Goal: Find contact information: Find contact information

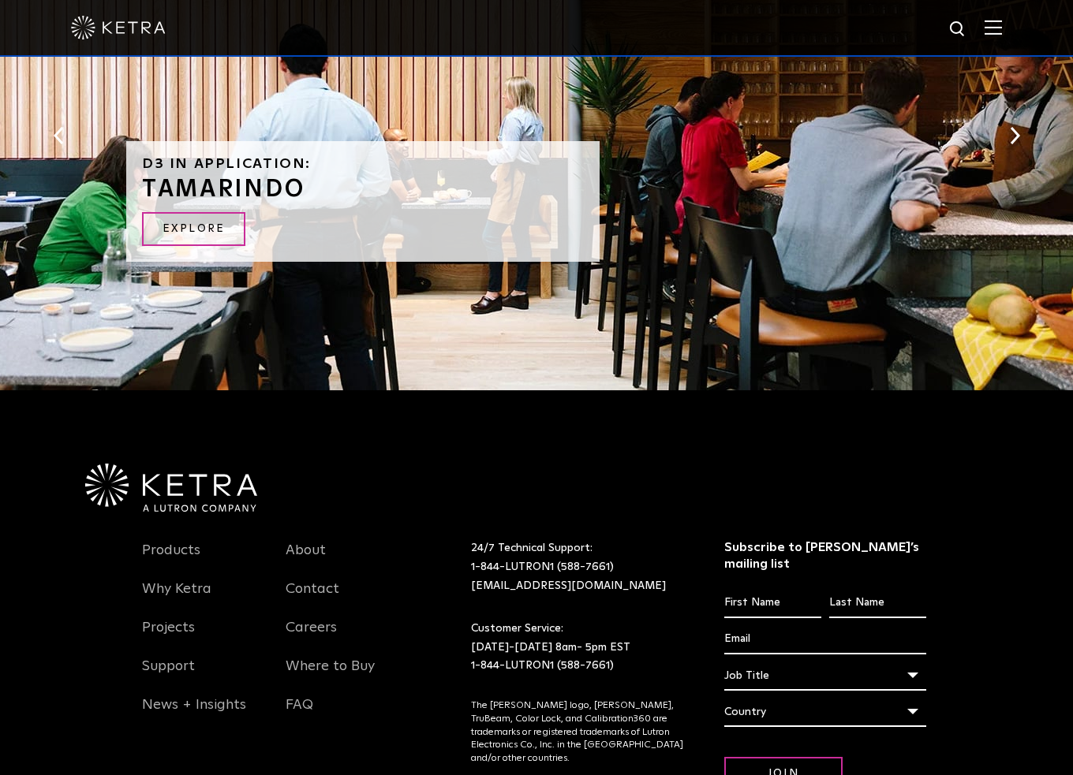
scroll to position [3377, 0]
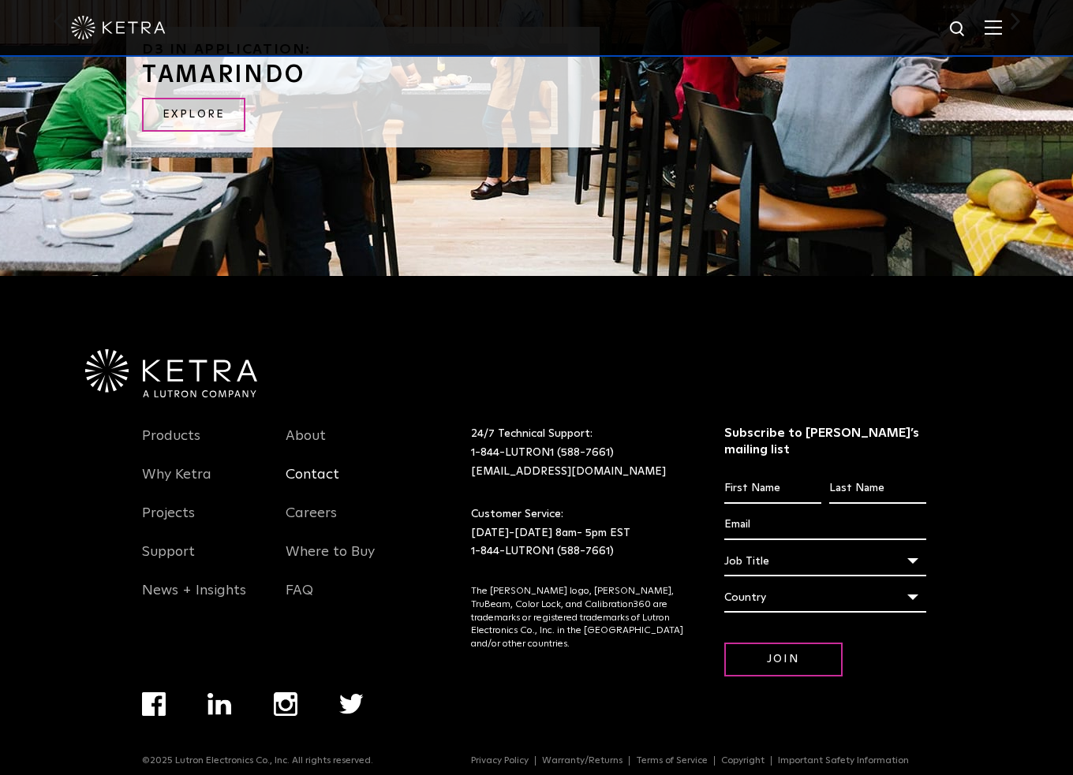
click at [311, 467] on link "Contact" at bounding box center [313, 484] width 54 height 36
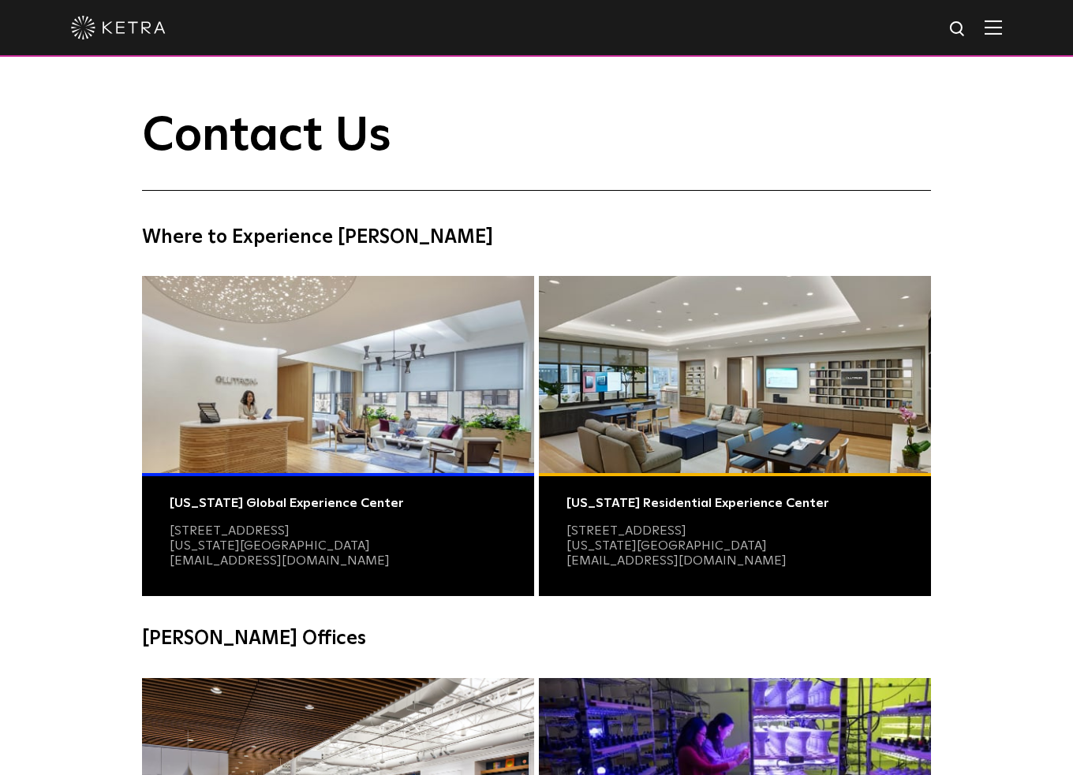
click at [1002, 24] on img at bounding box center [992, 27] width 17 height 15
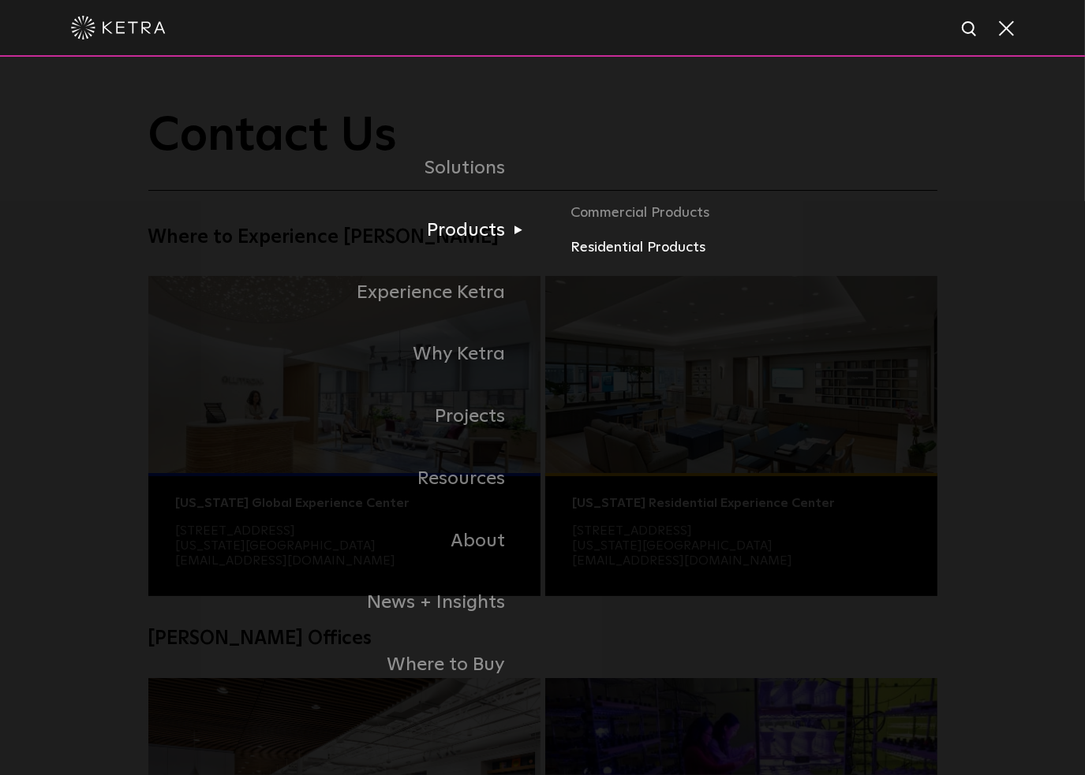
click at [617, 245] on link "Residential Products" at bounding box center [778, 248] width 417 height 23
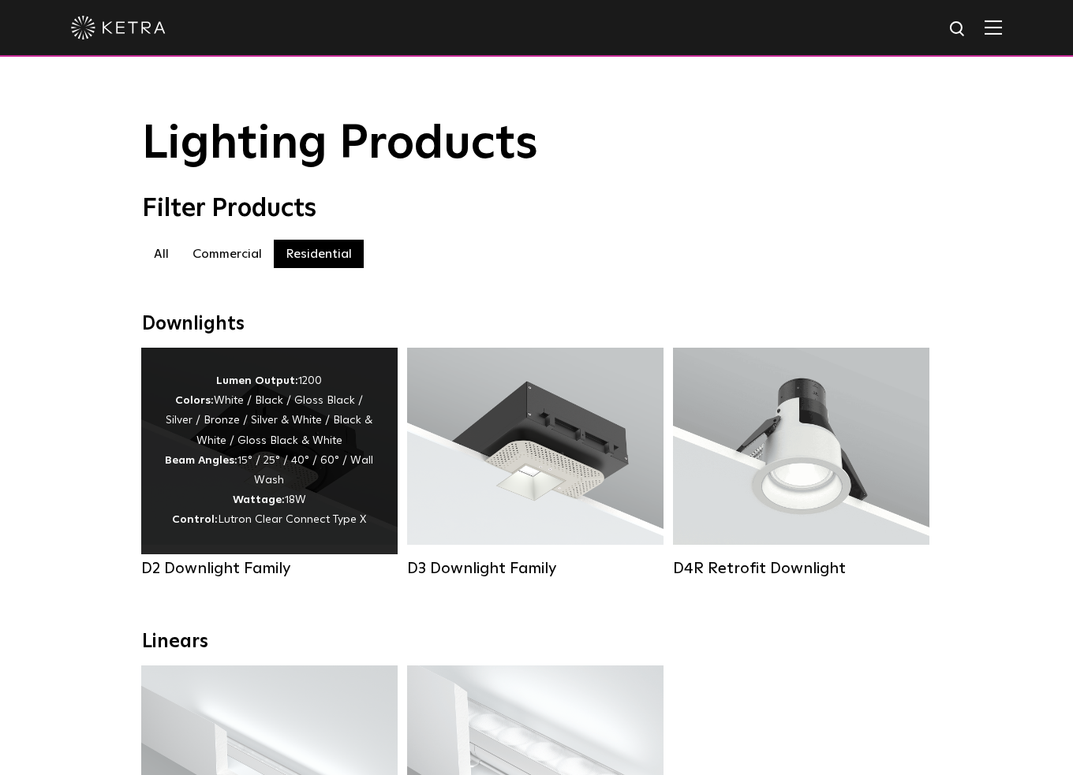
click at [248, 460] on div "Lumen Output: 1200 Colors: White / Black / Gloss Black / Silver / Bronze / Silv…" at bounding box center [269, 451] width 209 height 159
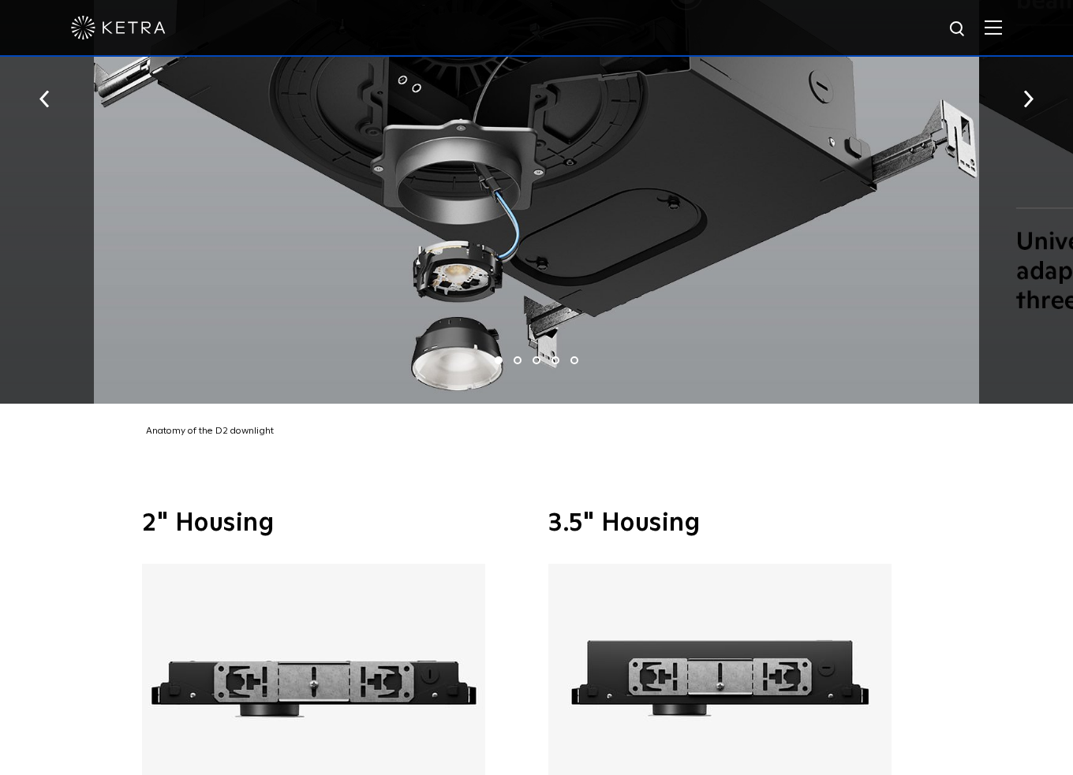
scroll to position [2840, 0]
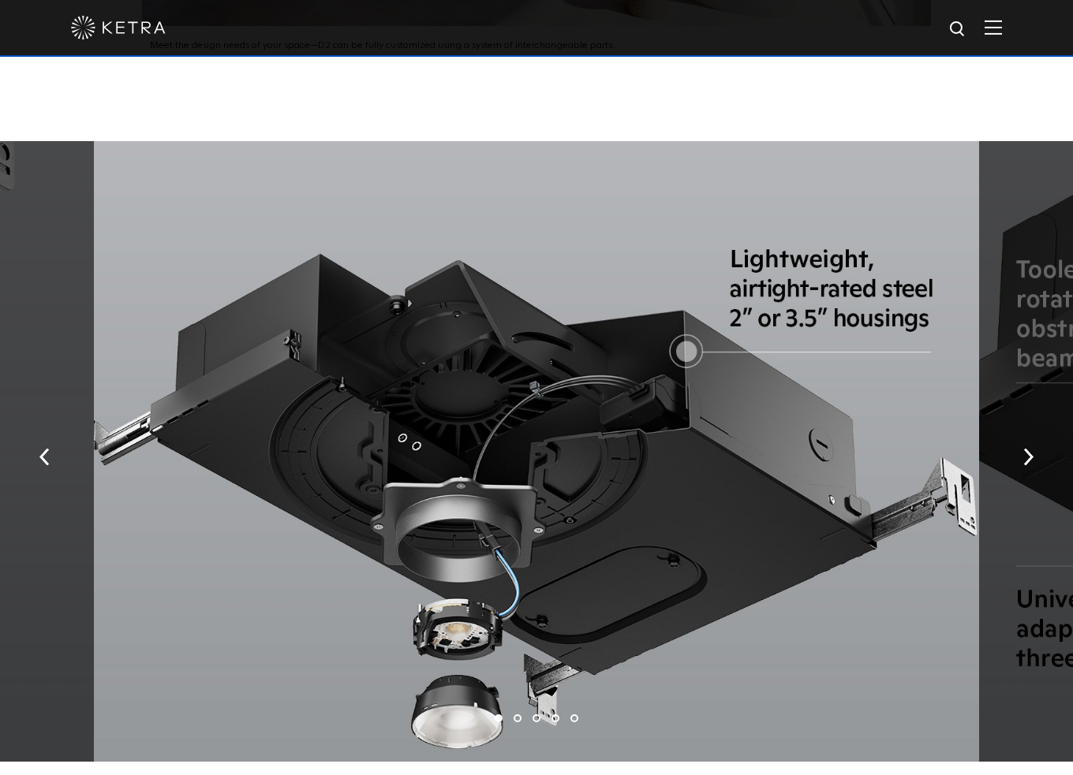
click at [1015, 25] on div at bounding box center [536, 28] width 1073 height 57
click at [1002, 32] on img at bounding box center [992, 27] width 17 height 15
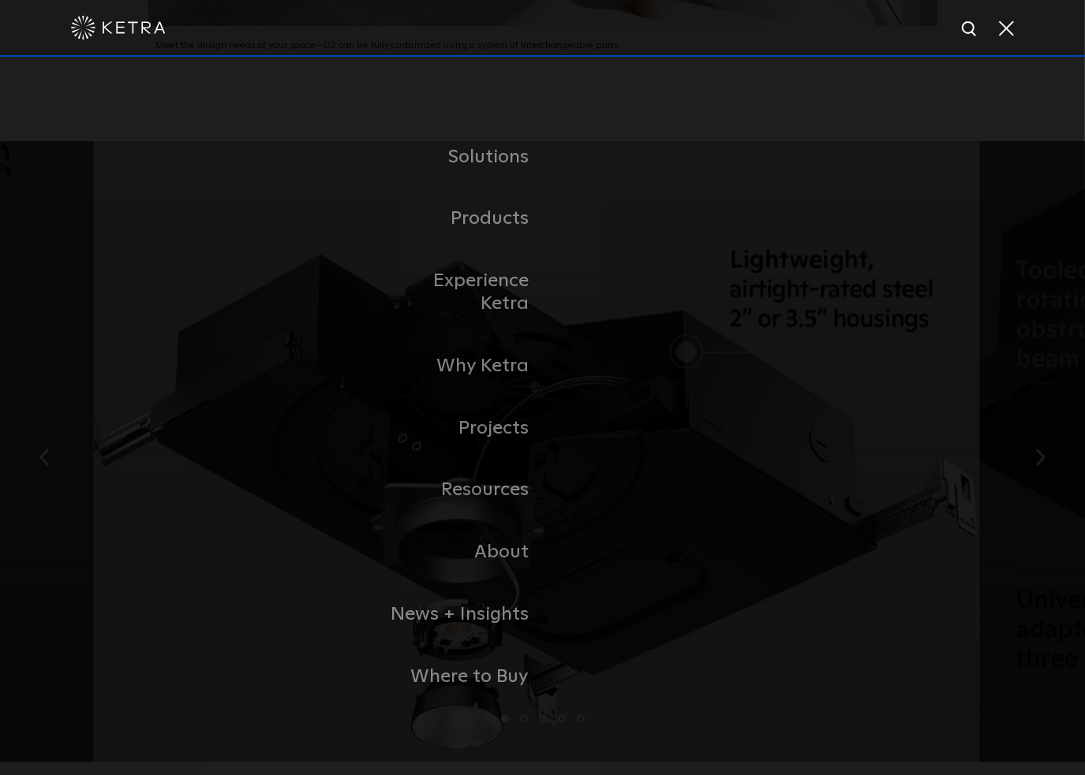
click at [820, 182] on div "Solutions Commercial Residential Products Commercial Products Residential Produ…" at bounding box center [542, 417] width 1085 height 720
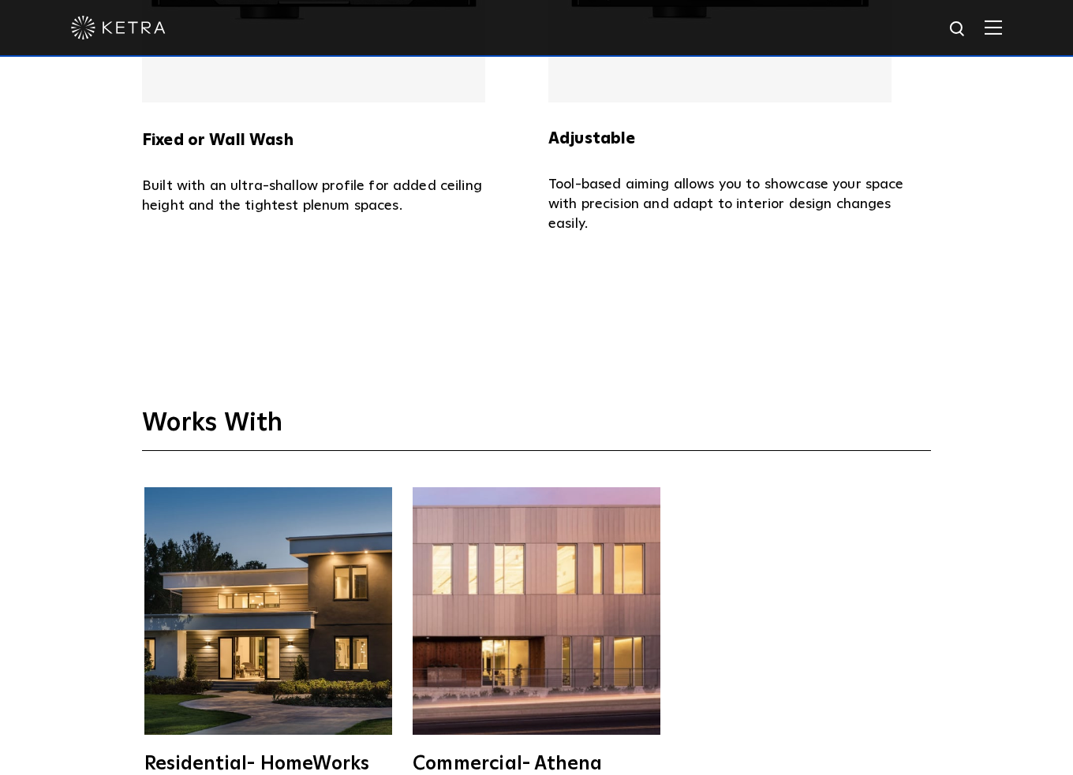
scroll to position [4799, 0]
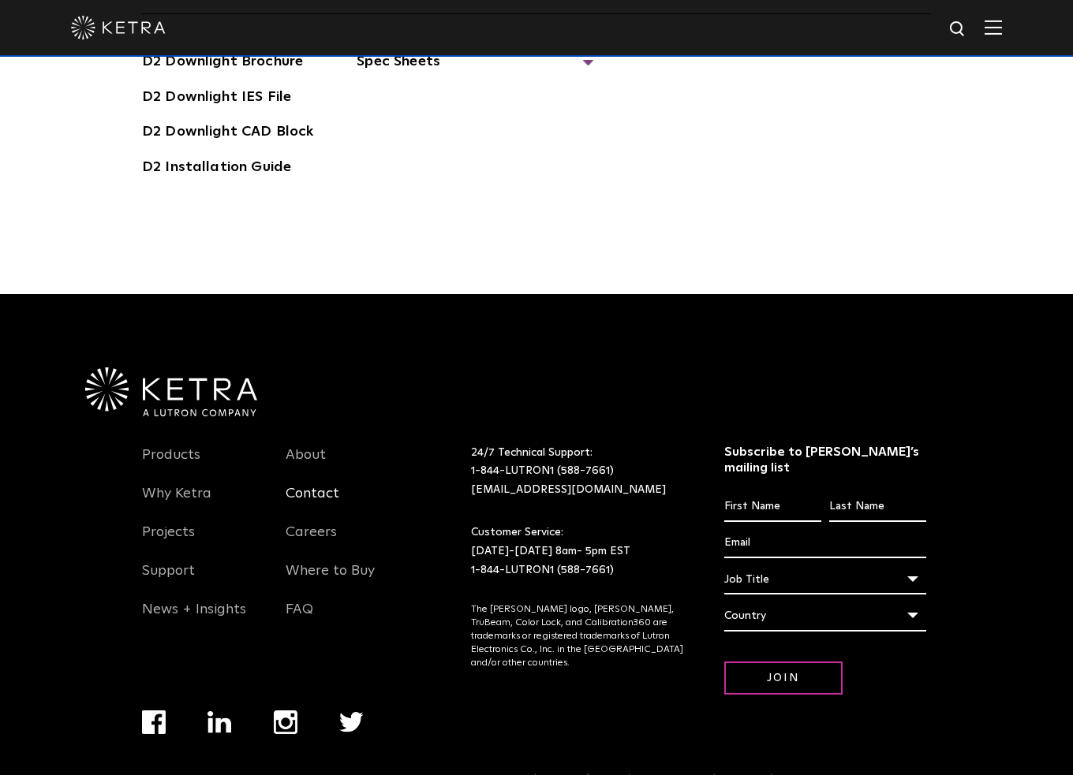
click at [317, 485] on link "Contact" at bounding box center [313, 503] width 54 height 36
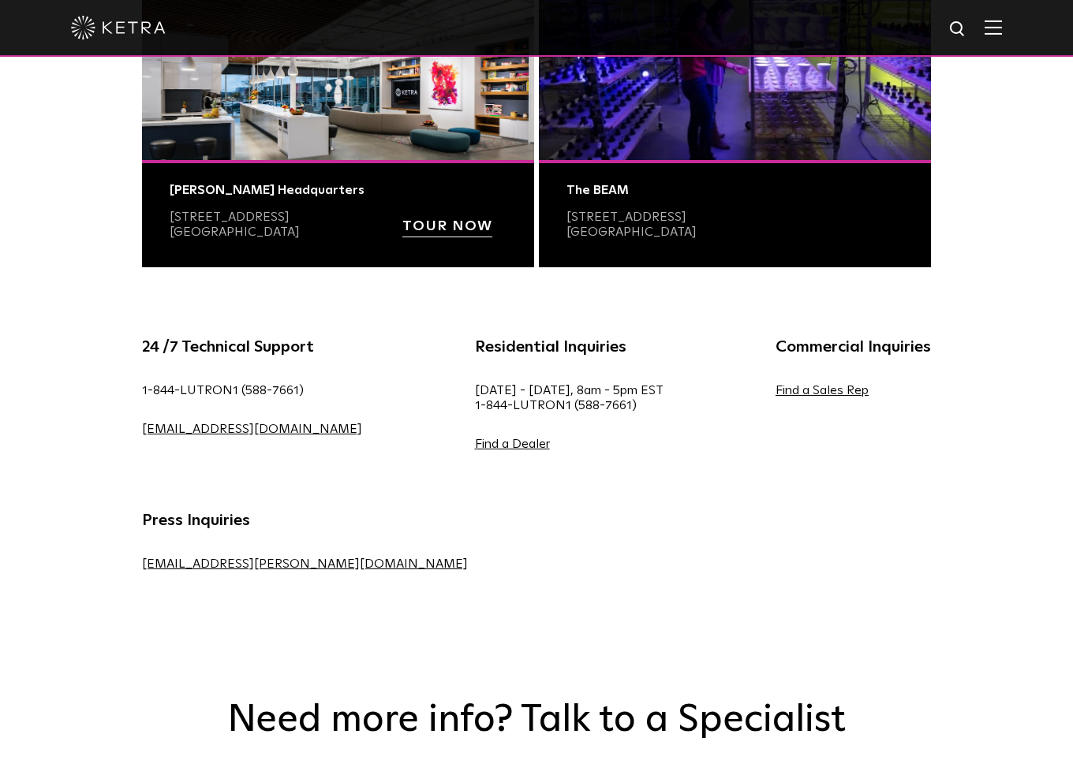
scroll to position [710, 0]
